Goal: Book appointment/travel/reservation

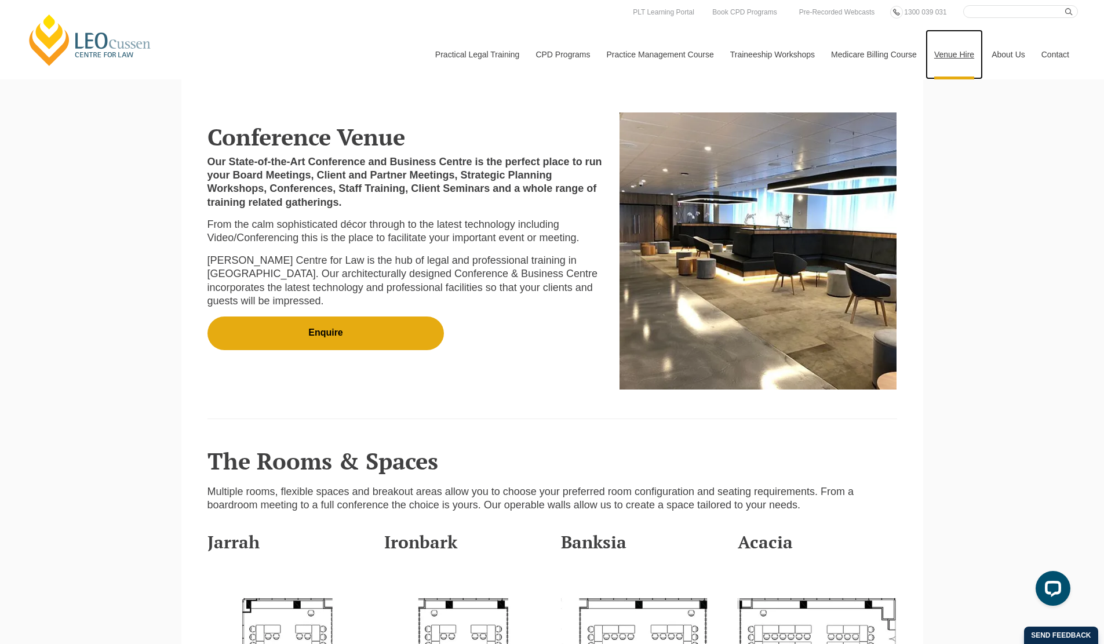
click at [957, 55] on link "Venue Hire" at bounding box center [953, 55] width 57 height 50
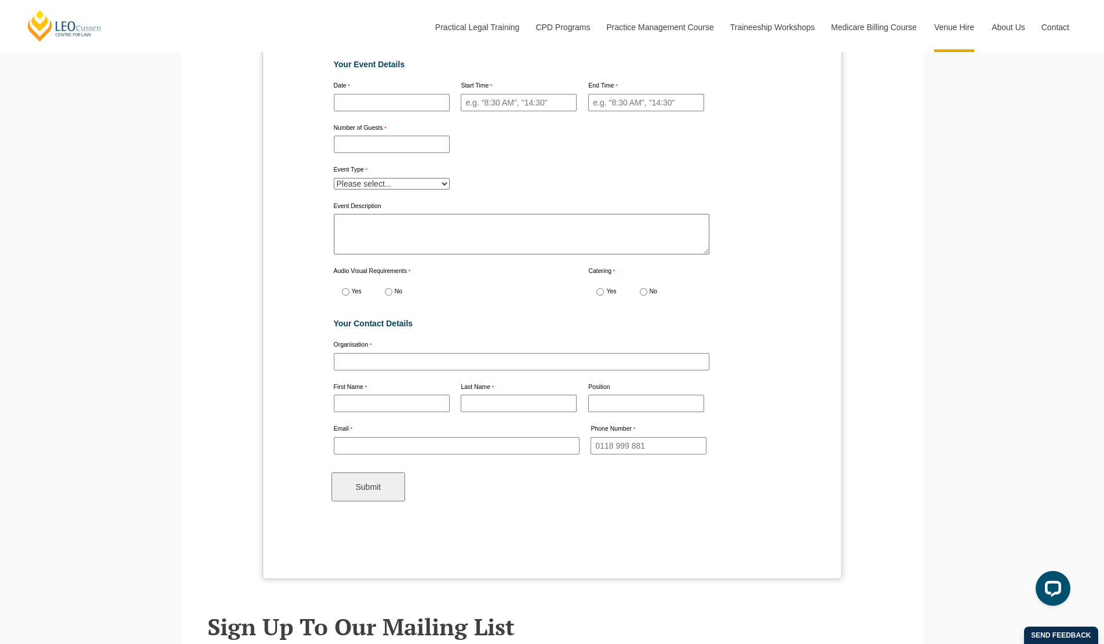
scroll to position [3824, 0]
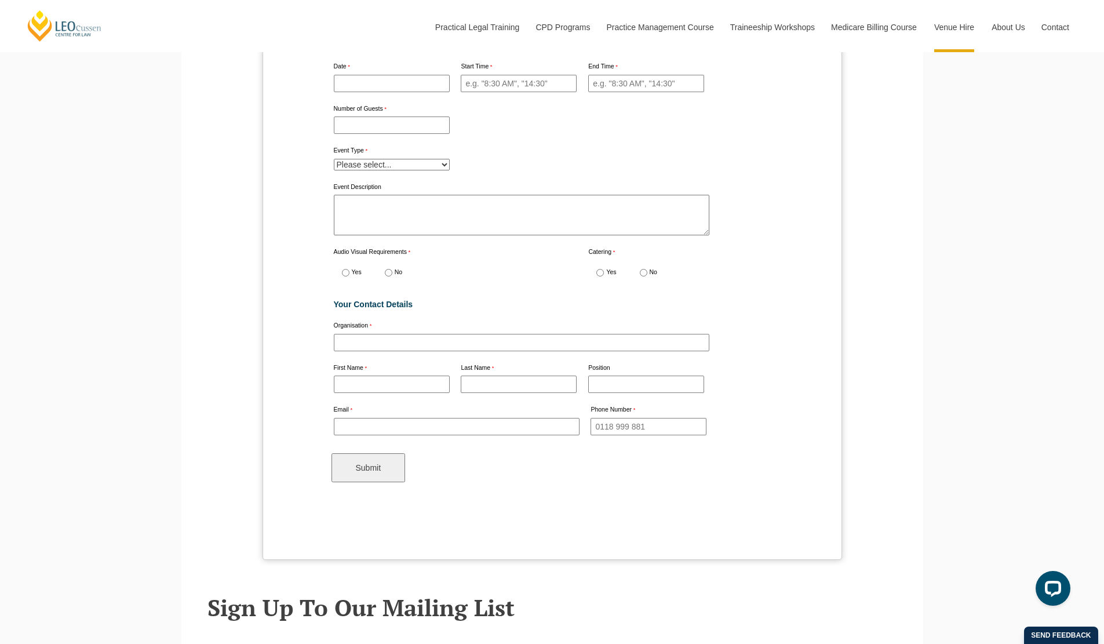
click at [438, 159] on select "Please select... Meeting Training Conference Other" at bounding box center [392, 165] width 116 height 12
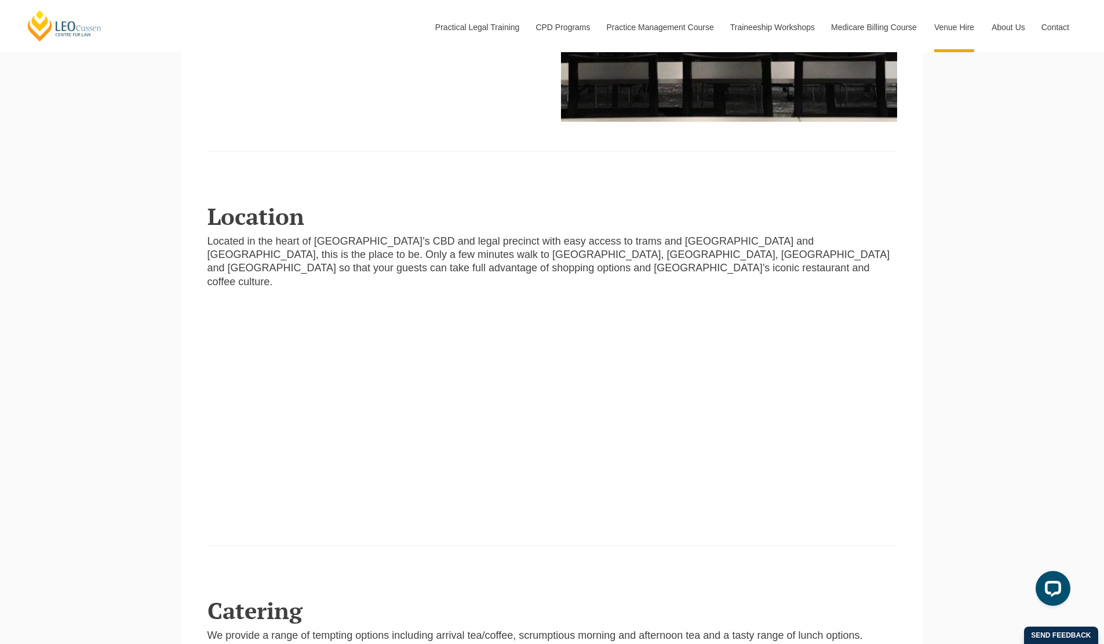
scroll to position [2086, 0]
